Goal: Information Seeking & Learning: Learn about a topic

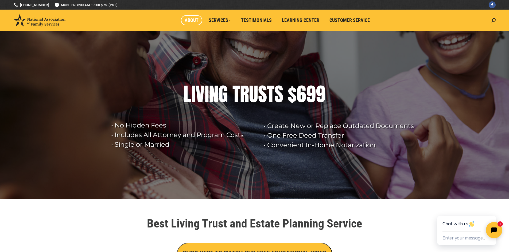
click at [200, 19] on link "About" at bounding box center [191, 20] width 21 height 10
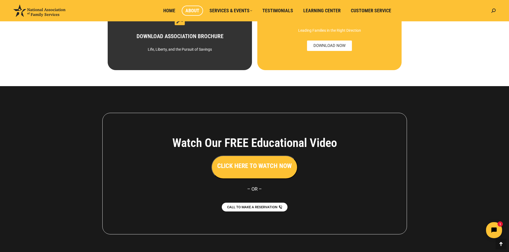
scroll to position [358, 0]
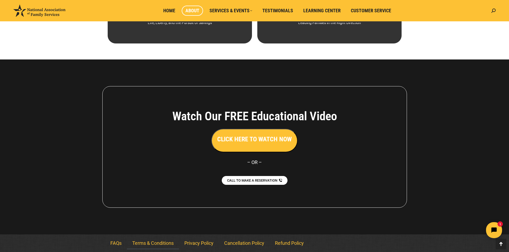
click at [166, 244] on link "Terms & Conditions" at bounding box center [153, 243] width 52 height 12
click at [112, 245] on link "FAQs" at bounding box center [116, 243] width 22 height 12
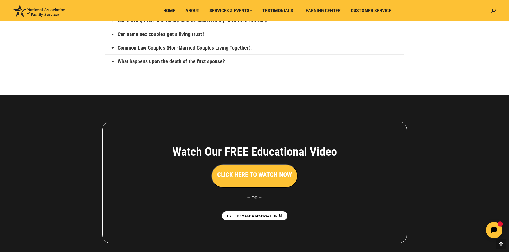
scroll to position [391, 0]
